Goal: Task Accomplishment & Management: Use online tool/utility

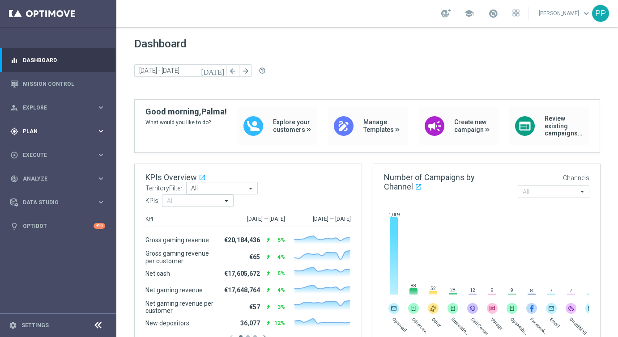
click at [31, 132] on span "Plan" at bounding box center [60, 131] width 74 height 5
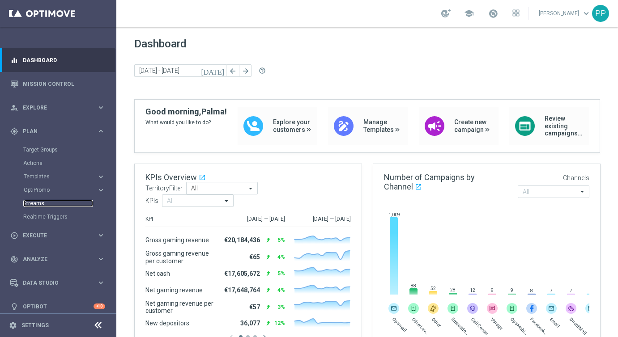
click at [40, 203] on link "Streams" at bounding box center [58, 203] width 70 height 7
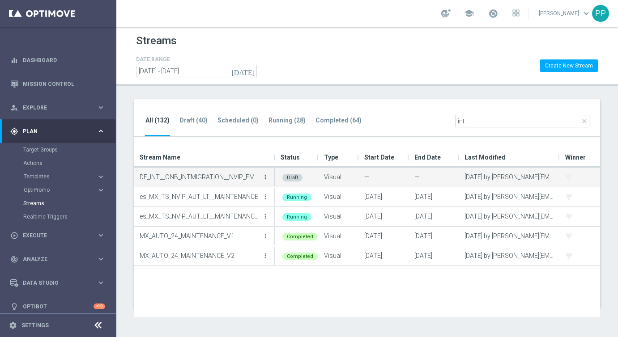
type input "int"
click at [266, 176] on icon "more_vert" at bounding box center [265, 177] width 7 height 7
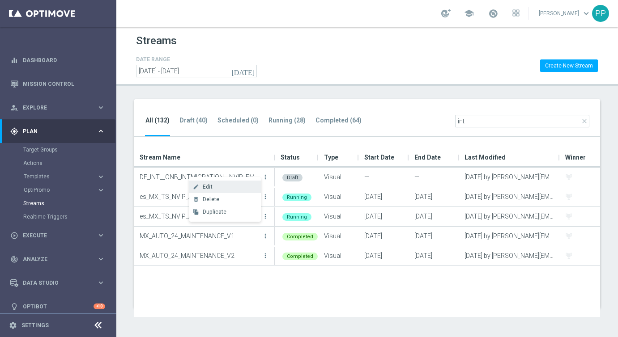
click at [227, 191] on div "create Edit" at bounding box center [225, 187] width 72 height 13
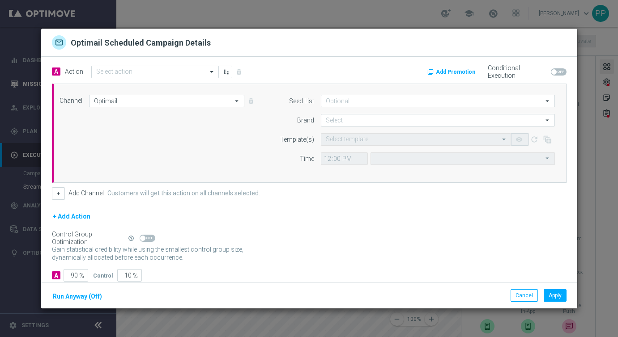
type input "Coordinated Universal Time (UTC 00:00)"
click at [168, 73] on input "text" at bounding box center [146, 72] width 100 height 8
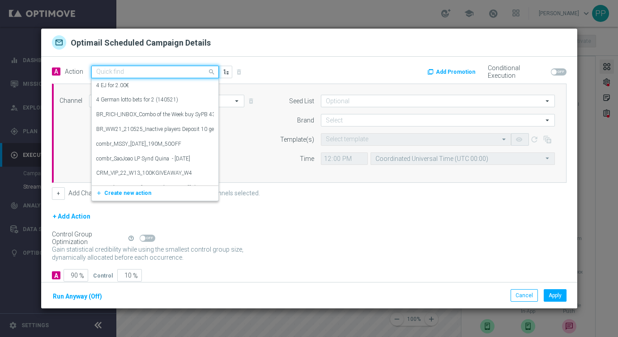
paste input "Novomatic games infomailer"
type input "Novomatic games infomailer"
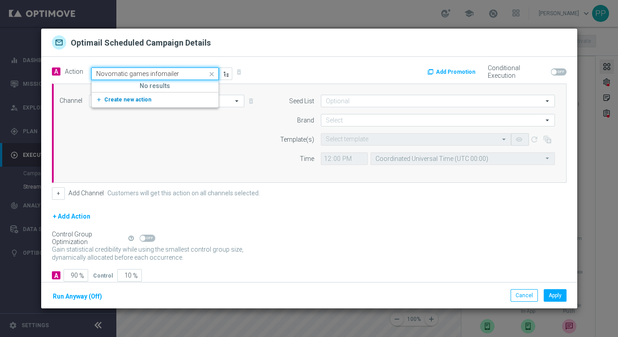
click at [141, 102] on span "Create new action" at bounding box center [127, 100] width 47 height 6
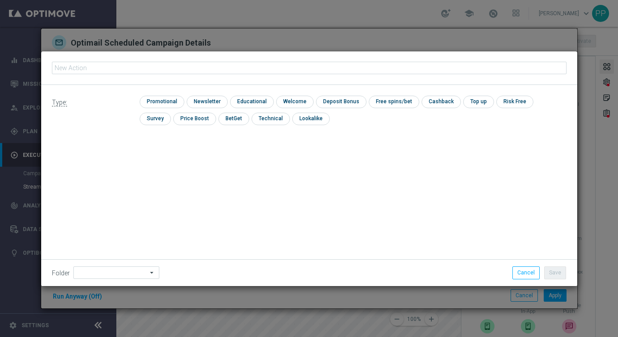
type input "Novomatic games infomailer"
click at [96, 275] on input at bounding box center [116, 273] width 86 height 13
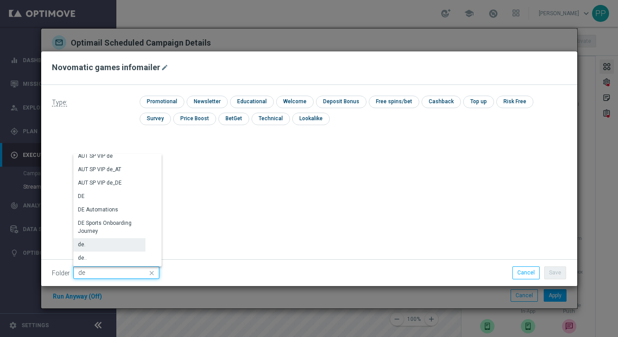
scroll to position [897, 0]
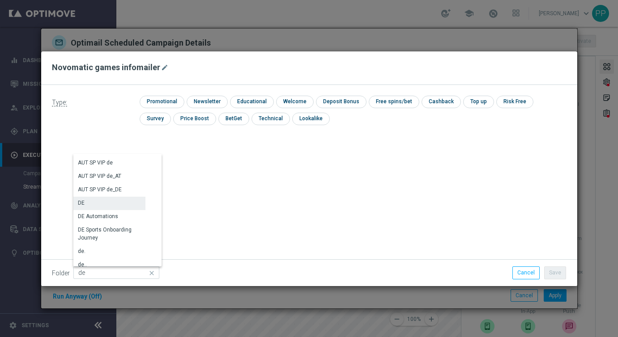
click at [93, 206] on div "DE" at bounding box center [109, 203] width 72 height 13
type input "DE"
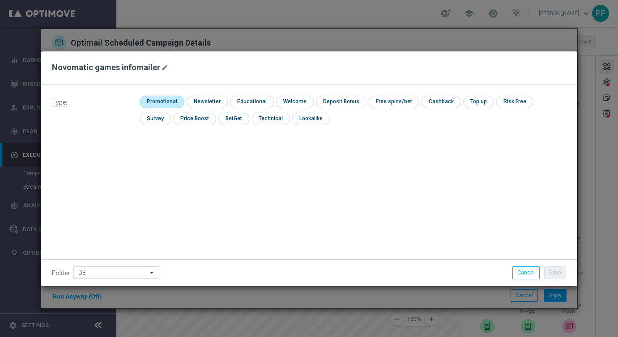
click at [154, 105] on input "checkbox" at bounding box center [161, 102] width 43 height 12
checkbox input "true"
click at [553, 274] on button "Save" at bounding box center [555, 273] width 22 height 13
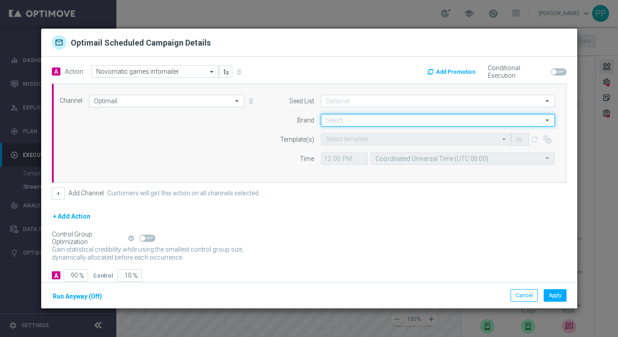
click at [333, 125] on input at bounding box center [438, 120] width 234 height 13
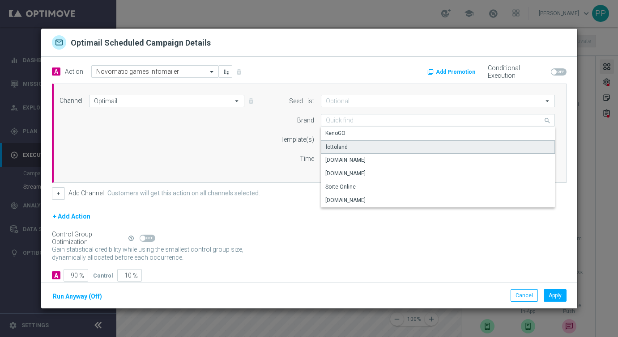
click at [333, 142] on div "lottoland" at bounding box center [438, 147] width 234 height 13
type input "lottoland"
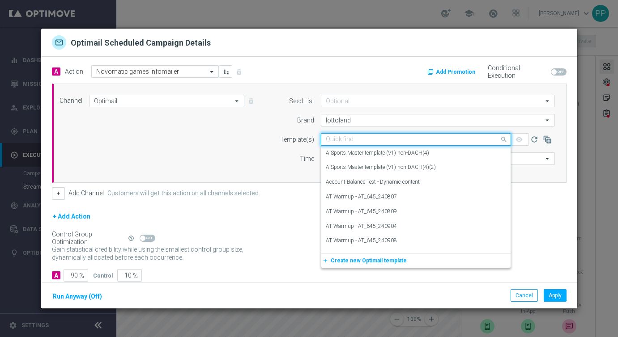
click at [330, 133] on div "Quick find" at bounding box center [416, 139] width 190 height 13
paste input "DE_INT__NOVOMATIC_NOOFFER__NVIP_EMA_AUT_GM"
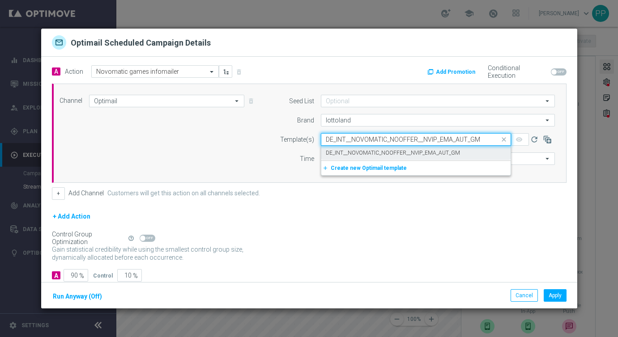
click at [337, 150] on label "DE_INT__NOVOMATIC_NOOFFER__NVIP_EMA_AUT_GM" at bounding box center [393, 153] width 134 height 8
type input "DE_INT__NOVOMATIC_NOOFFER__NVIP_EMA_AUT_GM"
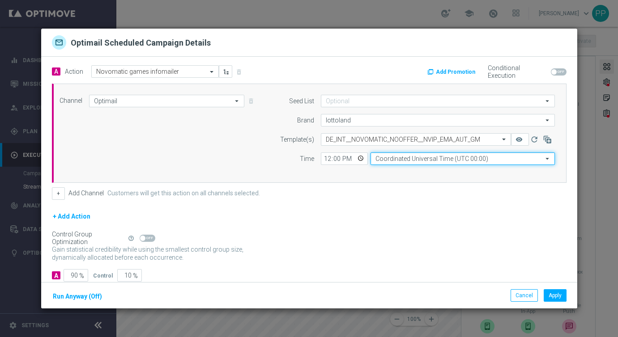
click at [381, 157] on input "Coordinated Universal Time (UTC 00:00)" at bounding box center [463, 159] width 184 height 13
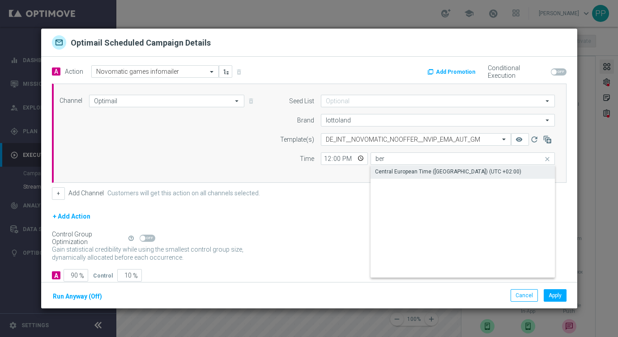
click at [384, 168] on div "Central European Time (Berlin) (UTC +02:00)" at bounding box center [448, 172] width 146 height 8
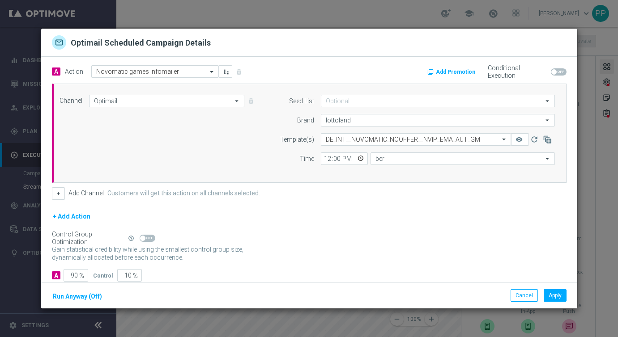
type input "Central European Time (Berlin) (UTC +02:00)"
click at [324, 158] on input "12:00" at bounding box center [344, 159] width 47 height 13
type input "01:00"
type input "12:00"
click at [339, 219] on div "+ Add Action" at bounding box center [309, 222] width 515 height 22
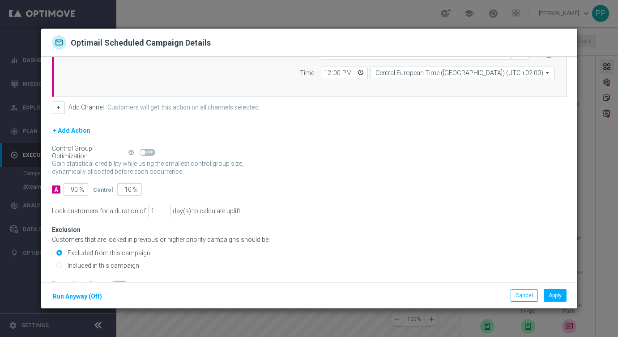
scroll to position [103, 0]
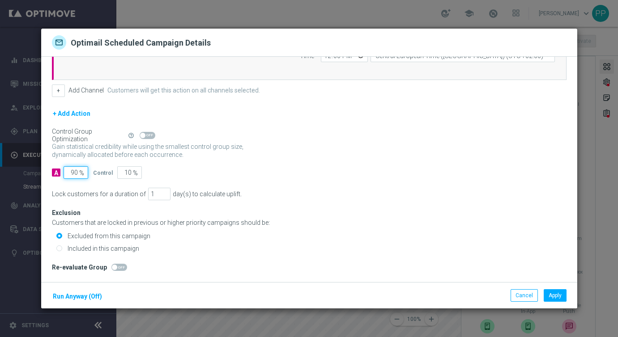
click at [74, 173] on input "90" at bounding box center [76, 172] width 25 height 13
type input "0"
type input "100"
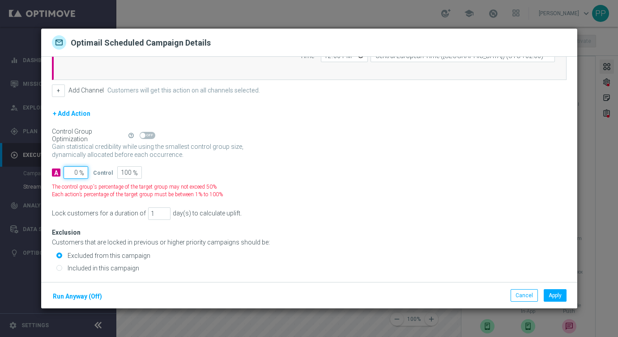
type input "10"
type input "90"
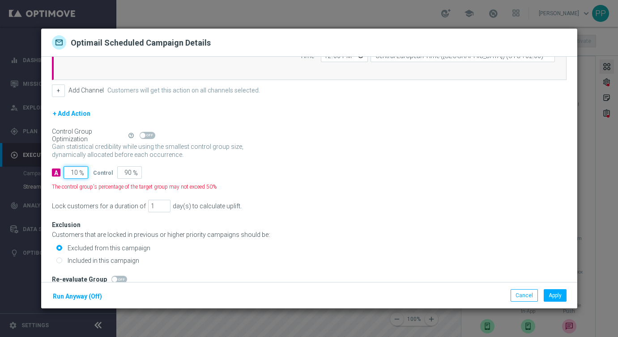
type input "100"
type input "0"
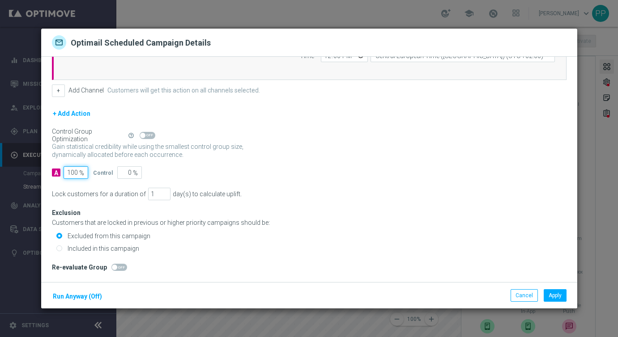
type input "100"
click at [194, 176] on div "A 100 % Control 0 %" at bounding box center [309, 172] width 515 height 13
click at [75, 247] on label "Included in this campaign" at bounding box center [102, 249] width 74 height 8
click at [62, 247] on input "Included in this campaign" at bounding box center [59, 250] width 6 height 6
radio input "true"
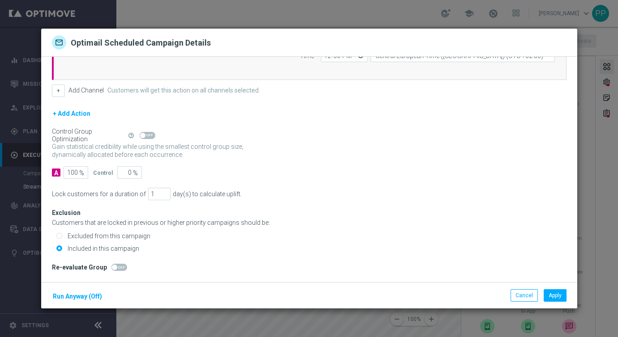
drag, startPoint x: 259, startPoint y: 38, endPoint x: 265, endPoint y: -16, distance: 54.5
click at [265, 0] on html "equalizer Dashboard Mission Control" at bounding box center [309, 168] width 618 height 337
click at [553, 292] on button "Apply" at bounding box center [555, 296] width 23 height 13
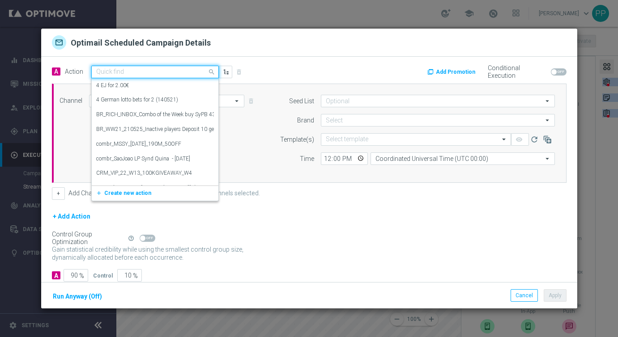
click at [133, 72] on input "text" at bounding box center [146, 72] width 100 height 8
paste input "Live games infomailer"
type input "Live games infomailer"
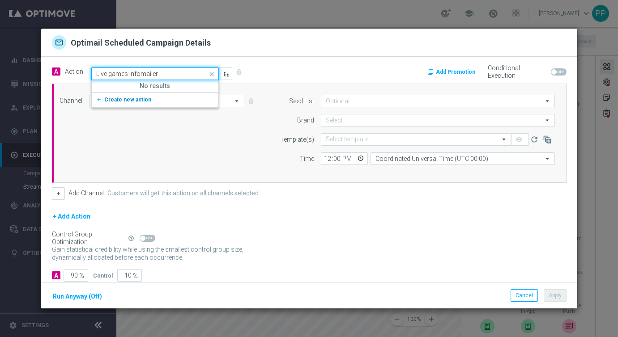
click at [133, 101] on span "Create new action" at bounding box center [127, 100] width 47 height 6
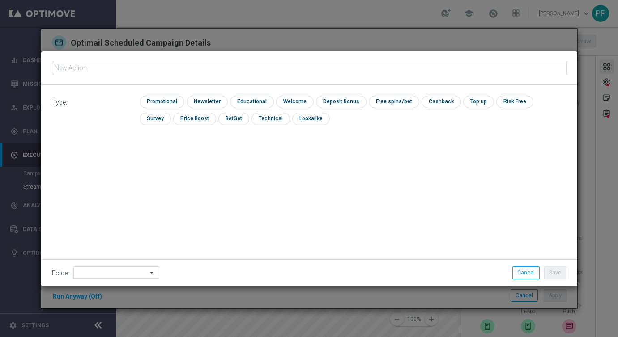
type input "Live games infomailer"
click at [150, 103] on input "checkbox" at bounding box center [161, 102] width 43 height 12
checkbox input "true"
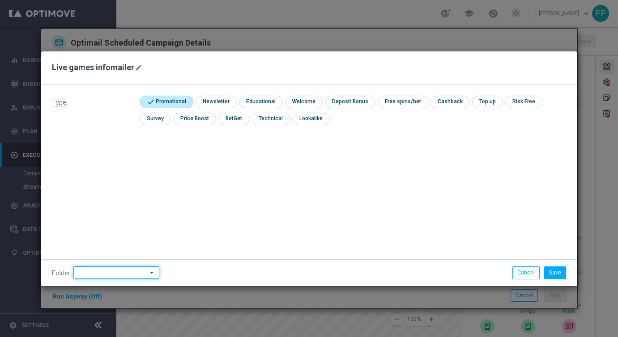
click at [80, 274] on input at bounding box center [116, 273] width 86 height 13
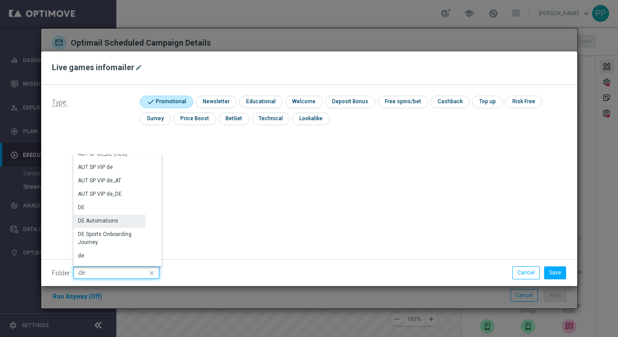
scroll to position [902, 0]
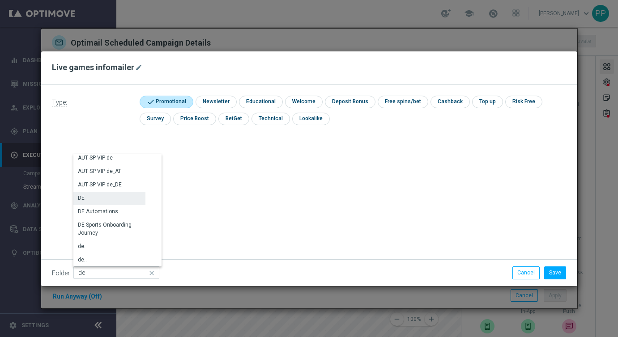
click at [82, 196] on div "DE" at bounding box center [81, 198] width 7 height 8
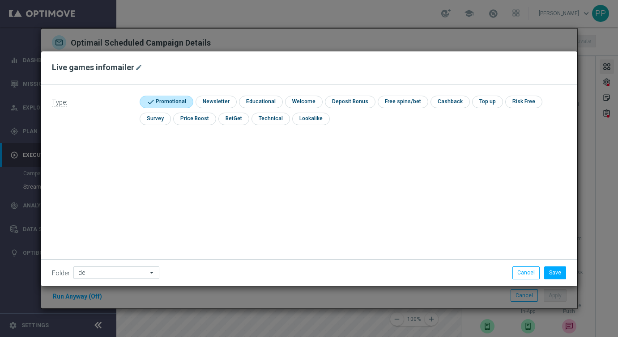
type input "DE"
click at [327, 148] on div "Type: check Promotional check Newsletter check Educational check Welcome check …" at bounding box center [309, 185] width 536 height 201
click at [554, 272] on button "Save" at bounding box center [555, 273] width 22 height 13
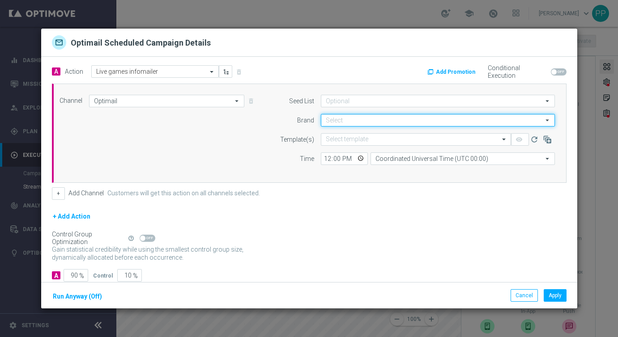
click at [334, 118] on input at bounding box center [438, 120] width 234 height 13
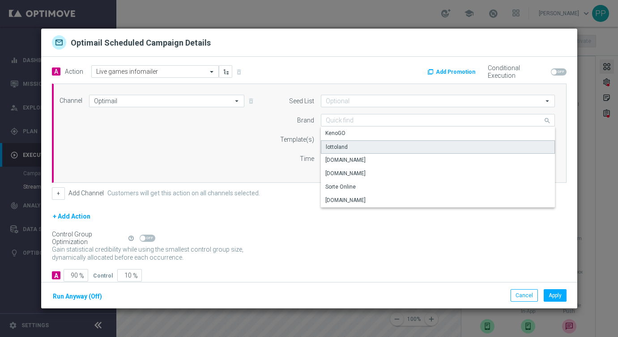
click at [341, 144] on div "lottoland" at bounding box center [337, 147] width 22 height 8
type input "lottoland"
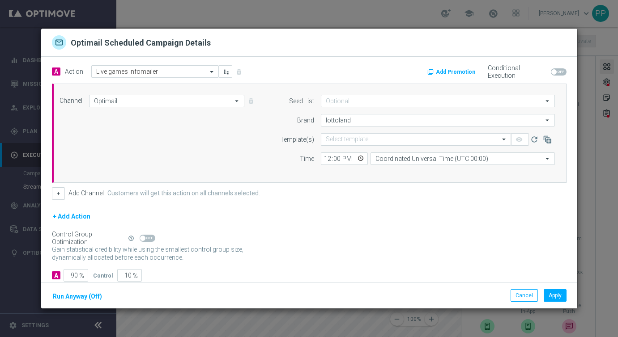
click at [332, 140] on input "text" at bounding box center [407, 140] width 162 height 8
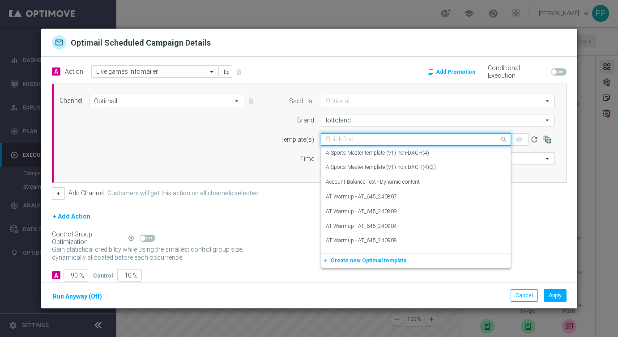
paste input "DE_INT__LIVEGAMES_NOOFFER__NVIP_EMA_AUT_GM"
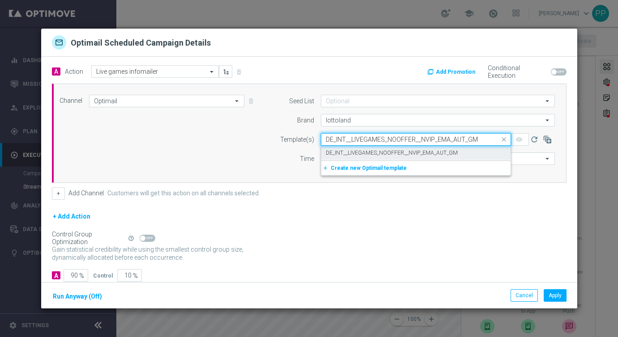
click at [336, 153] on label "DE_INT__LIVEGAMES_NOOFFER__NVIP_EMA_AUT_GM" at bounding box center [392, 153] width 132 height 8
type input "DE_INT__LIVEGAMES_NOOFFER__NVIP_EMA_AUT_GM"
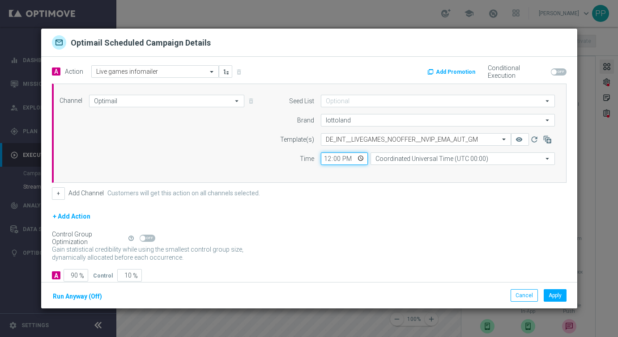
click at [324, 155] on input "12:00" at bounding box center [344, 159] width 47 height 13
click at [325, 156] on input "10:00" at bounding box center [344, 159] width 47 height 13
type input "12:00"
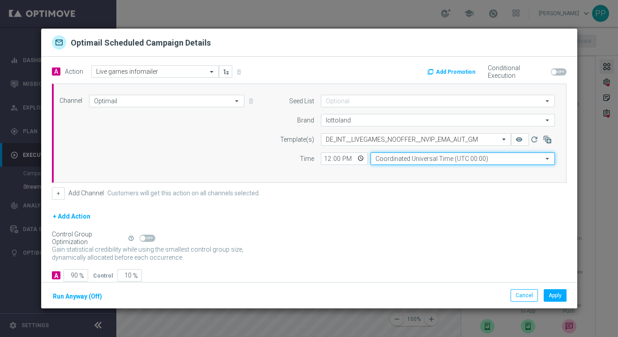
click at [391, 162] on input "Coordinated Universal Time (UTC 00:00)" at bounding box center [463, 159] width 184 height 13
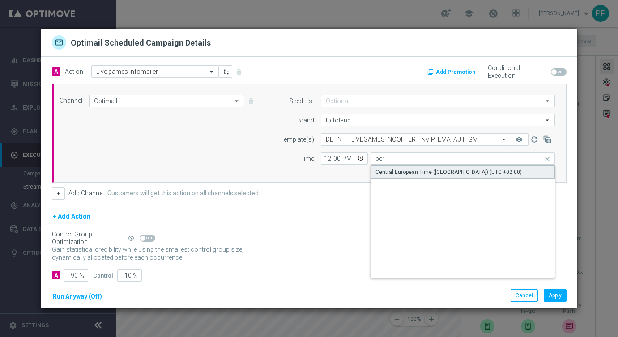
click at [398, 175] on div "Central European Time (Berlin) (UTC +02:00)" at bounding box center [448, 172] width 146 height 8
type input "Central European Time (Berlin) (UTC +02:00)"
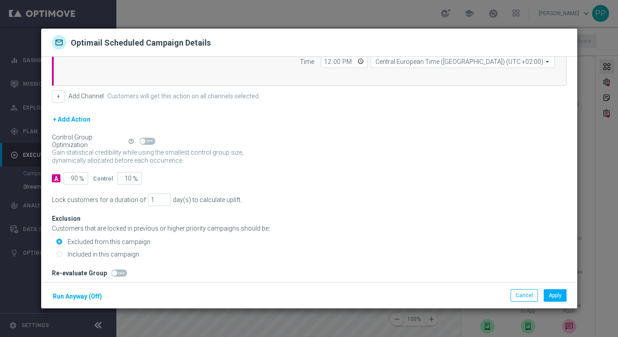
scroll to position [99, 0]
click at [73, 176] on input "90" at bounding box center [76, 176] width 25 height 13
type input "0"
type input "100"
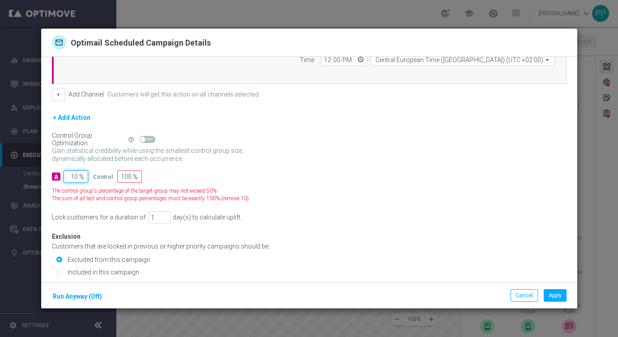
type input "100"
type input "0"
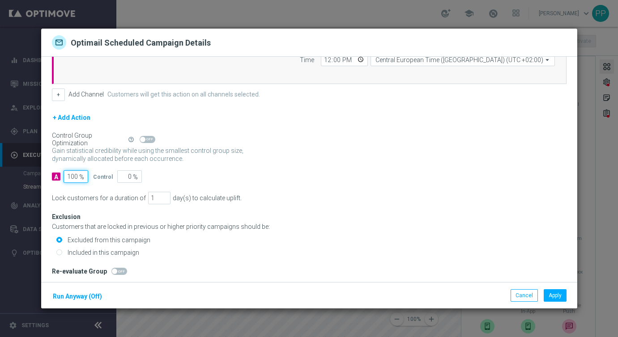
scroll to position [103, 0]
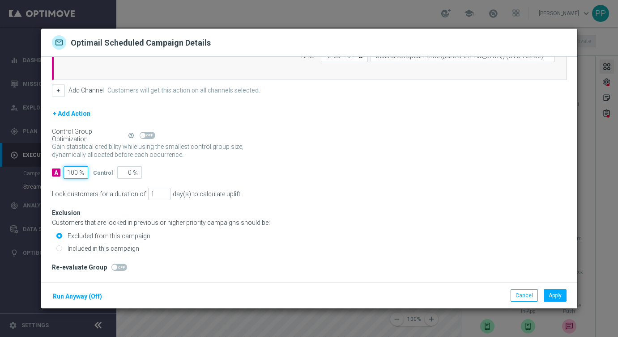
type input "100"
click at [56, 250] on input "Included in this campaign" at bounding box center [59, 250] width 6 height 6
radio input "true"
click at [559, 296] on button "Apply" at bounding box center [555, 296] width 23 height 13
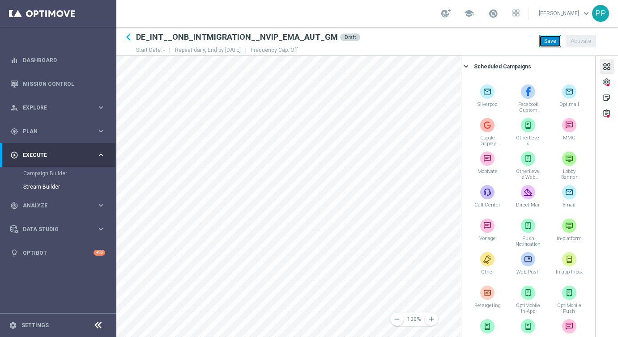
click at [545, 43] on button "Save" at bounding box center [550, 41] width 22 height 13
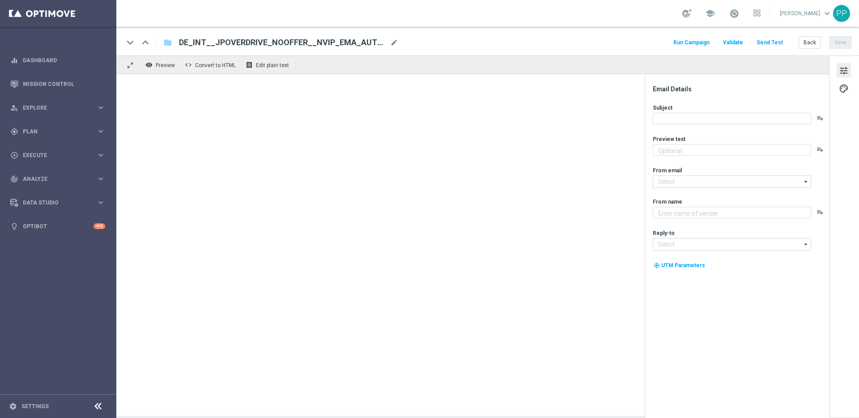
type textarea "Jackpot Overdrive – garantierter Gewinner täglich vor 23:00 Uhr"
type input "[EMAIL_ADDRESS][DOMAIN_NAME]"
type textarea "Lottoland"
type input "[EMAIL_ADDRESS][DOMAIN_NAME]"
type textarea "Entdecke die neuesten Crash Games im Lottoland"
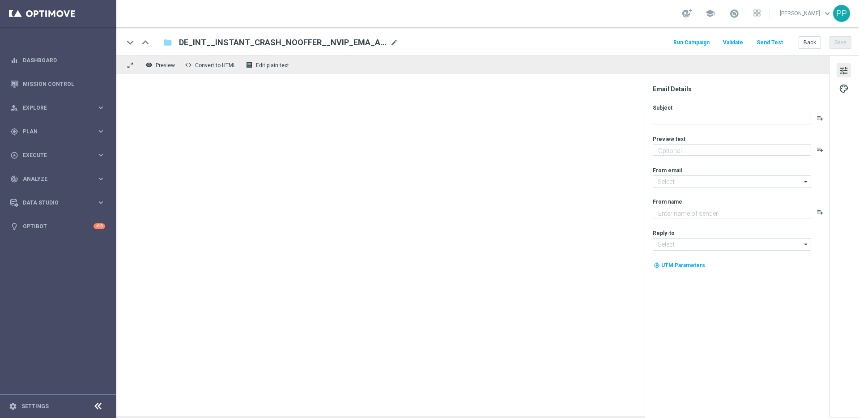
type input "[EMAIL_ADDRESS][DOMAIN_NAME]"
type textarea "Lottoland"
type input "[EMAIL_ADDRESS][DOMAIN_NAME]"
